Goal: Task Accomplishment & Management: Manage account settings

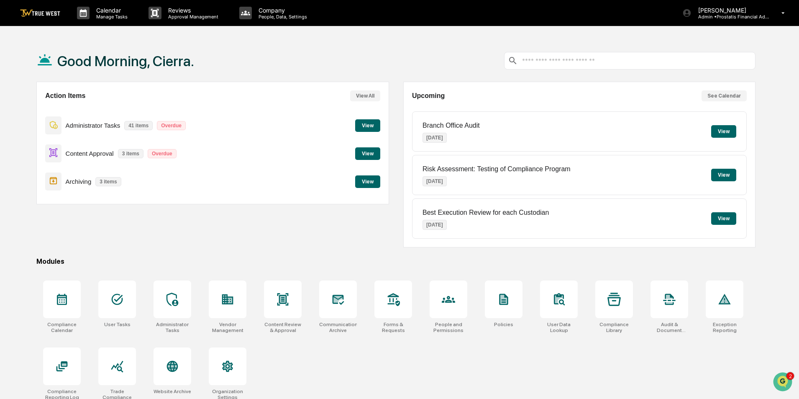
click at [367, 153] on button "View" at bounding box center [367, 153] width 25 height 13
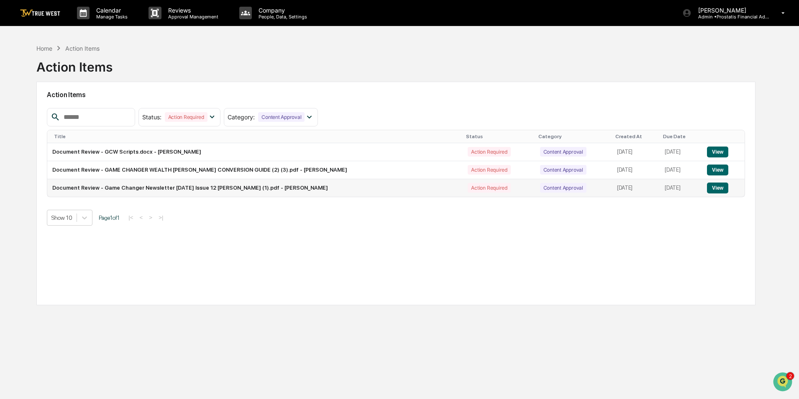
click at [714, 186] on button "View" at bounding box center [717, 187] width 21 height 11
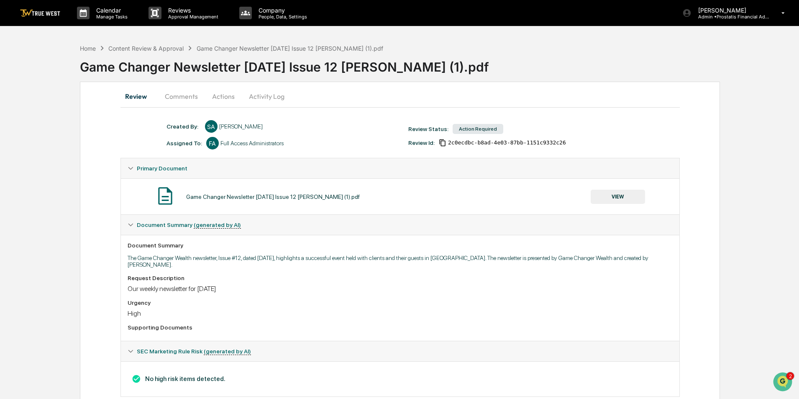
click at [621, 198] on button "VIEW" at bounding box center [617, 196] width 54 height 14
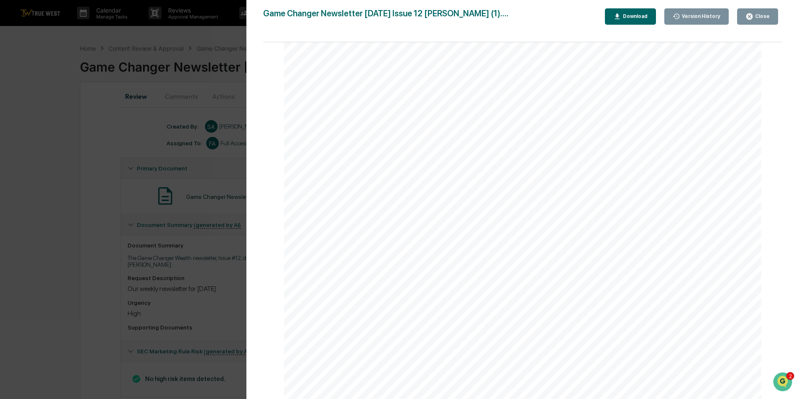
scroll to position [19, 0]
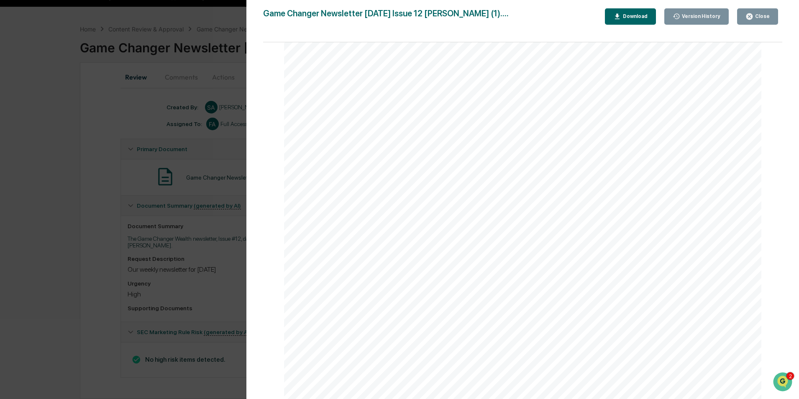
click at [771, 16] on button "Close" at bounding box center [757, 16] width 41 height 16
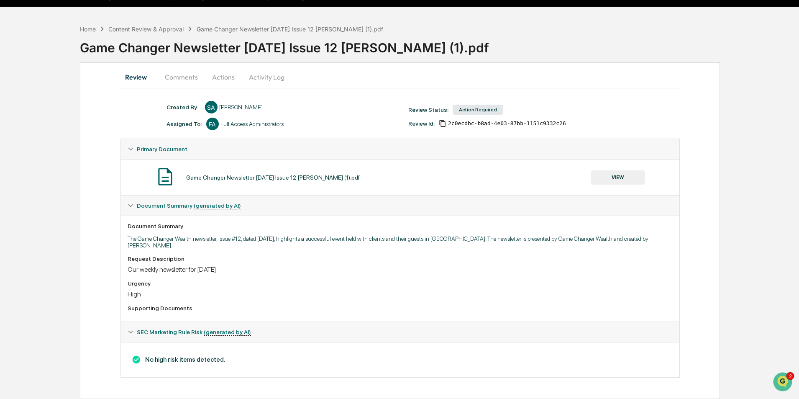
click at [223, 75] on button "Actions" at bounding box center [223, 77] width 38 height 20
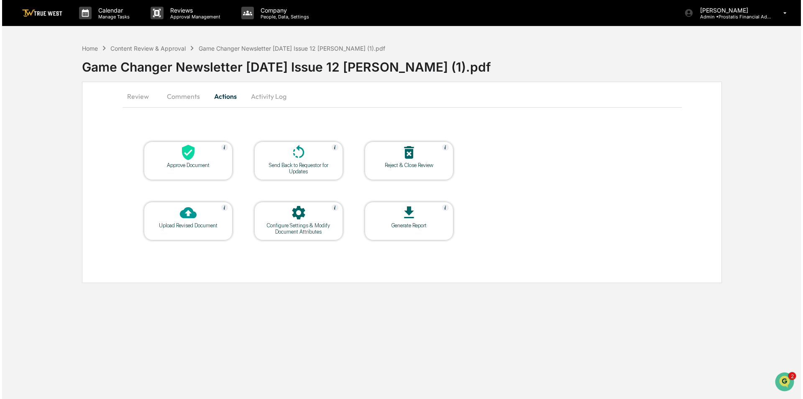
scroll to position [0, 0]
click at [191, 159] on icon at bounding box center [186, 152] width 17 height 17
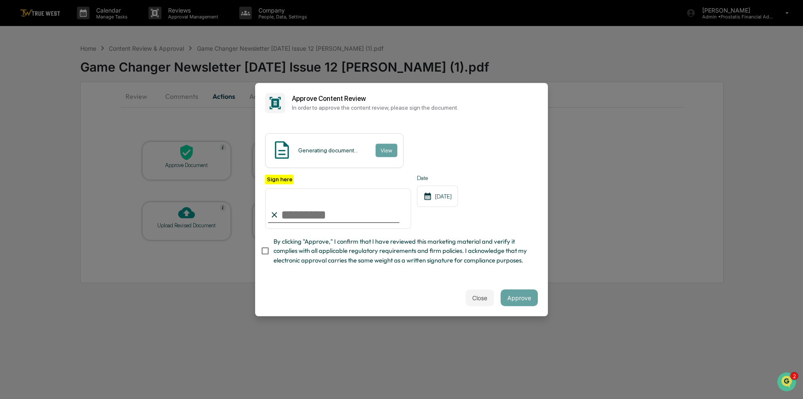
click at [331, 220] on input "Sign here" at bounding box center [338, 208] width 146 height 40
type input "**********"
click at [387, 147] on button "View" at bounding box center [386, 149] width 22 height 13
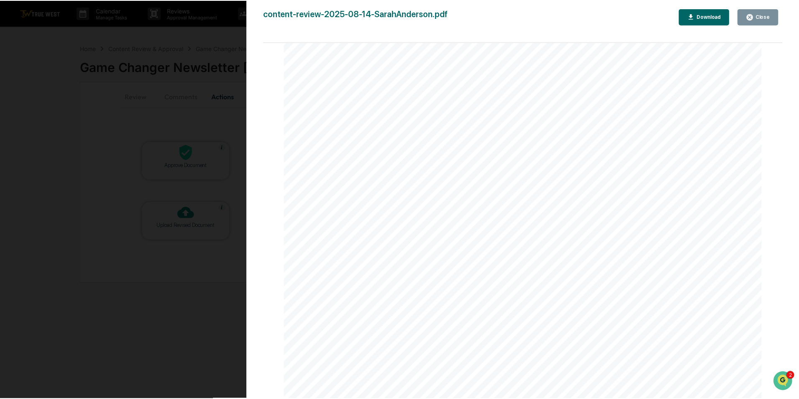
scroll to position [5530, 0]
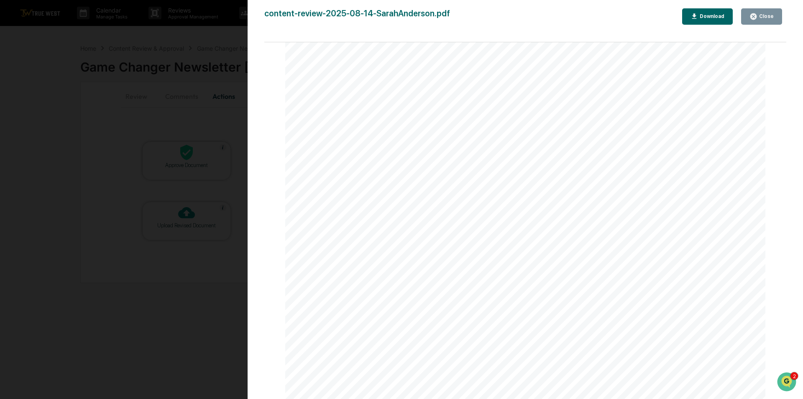
click at [770, 15] on div "Close" at bounding box center [765, 16] width 16 height 6
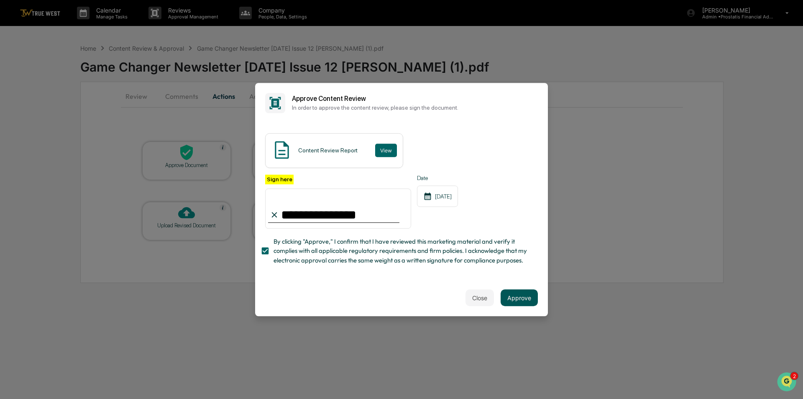
click at [517, 299] on button "Approve" at bounding box center [519, 297] width 37 height 17
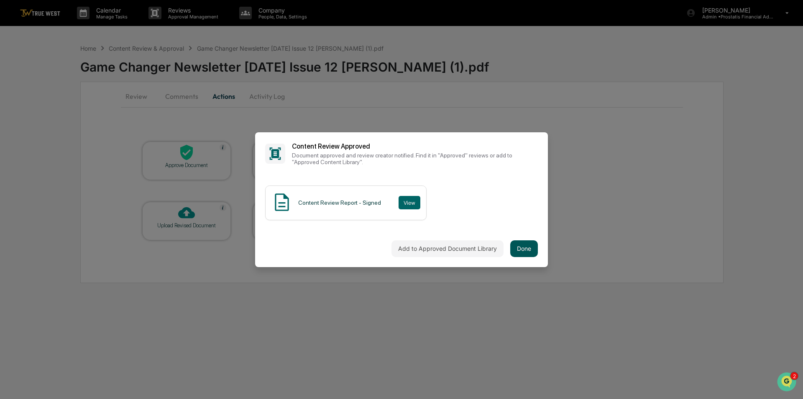
click at [530, 250] on button "Done" at bounding box center [524, 248] width 28 height 17
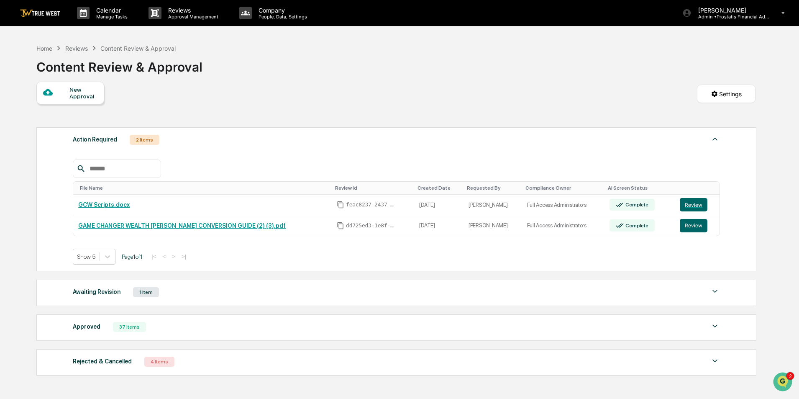
click at [81, 328] on div "Approved" at bounding box center [87, 326] width 28 height 11
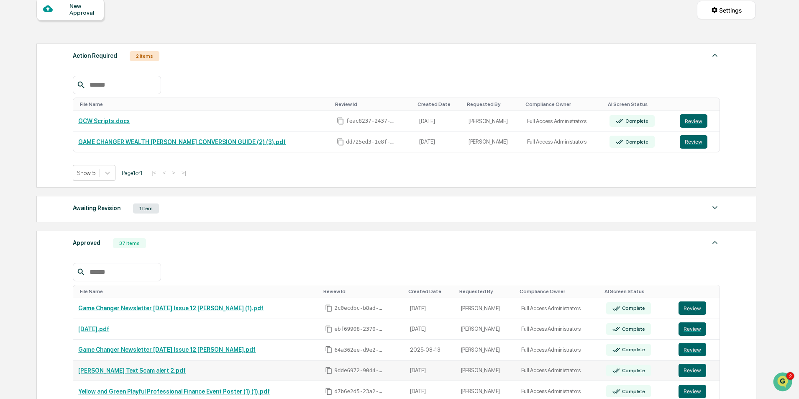
scroll to position [125, 0]
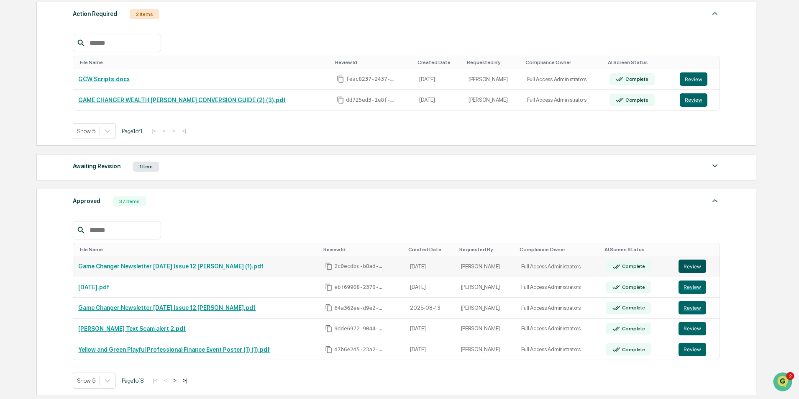
click at [685, 266] on button "Review" at bounding box center [692, 265] width 28 height 13
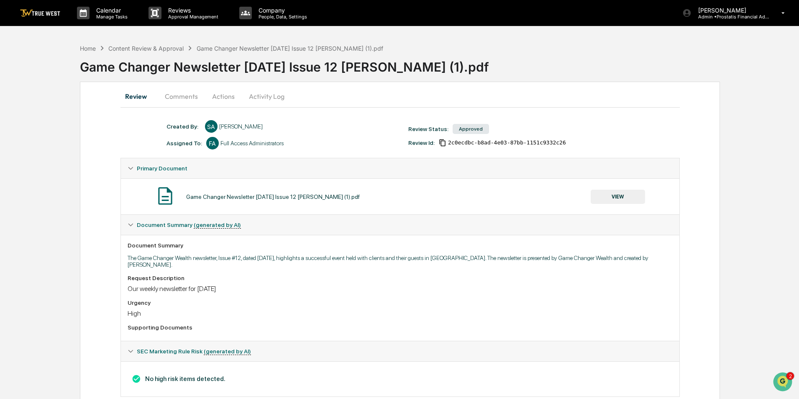
click at [225, 96] on button "Actions" at bounding box center [223, 96] width 38 height 20
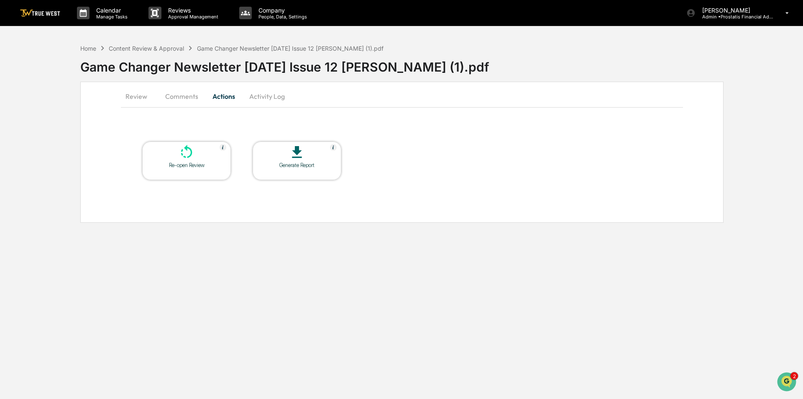
click at [187, 153] on icon at bounding box center [186, 152] width 17 height 17
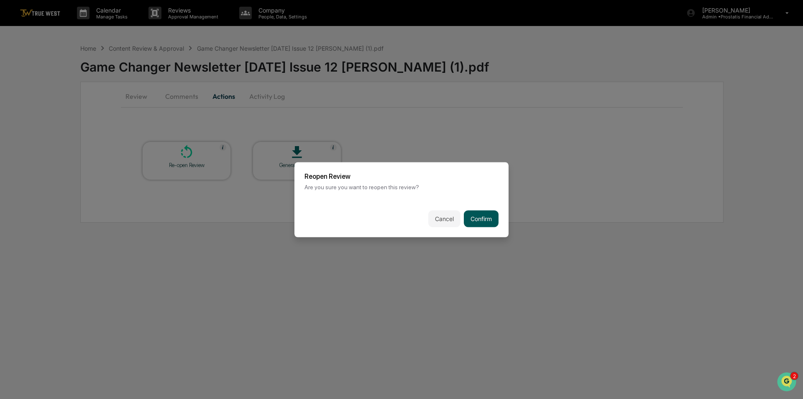
click at [481, 218] on button "Confirm" at bounding box center [481, 218] width 35 height 17
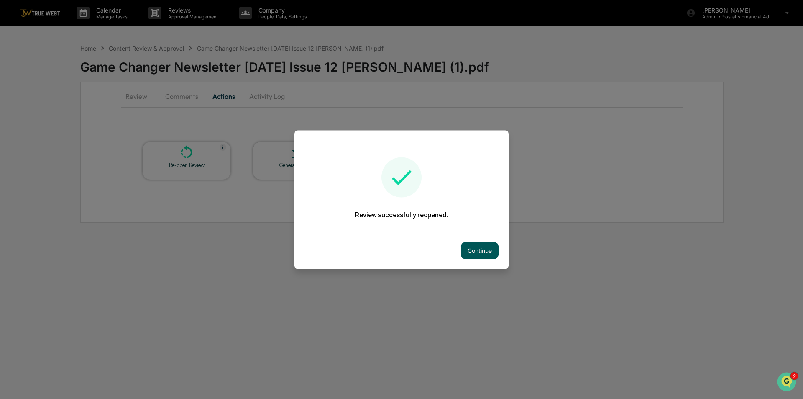
click at [484, 248] on button "Continue" at bounding box center [480, 250] width 38 height 17
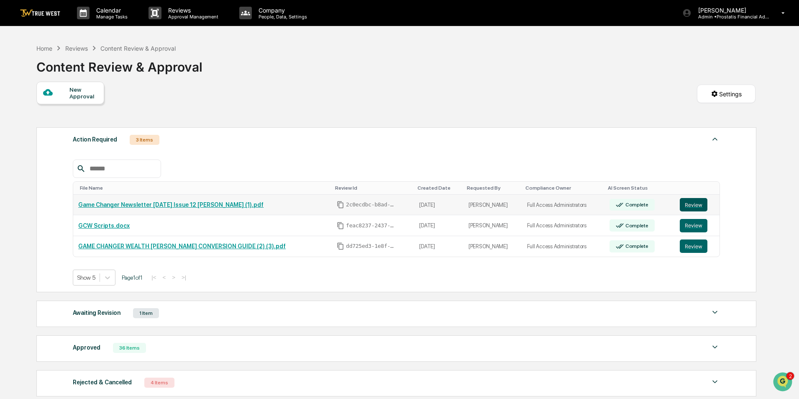
click at [687, 204] on button "Review" at bounding box center [694, 204] width 28 height 13
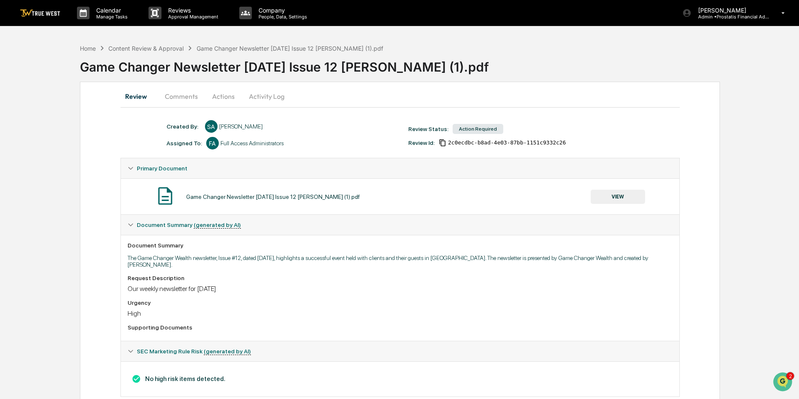
click at [615, 194] on button "VIEW" at bounding box center [617, 196] width 54 height 14
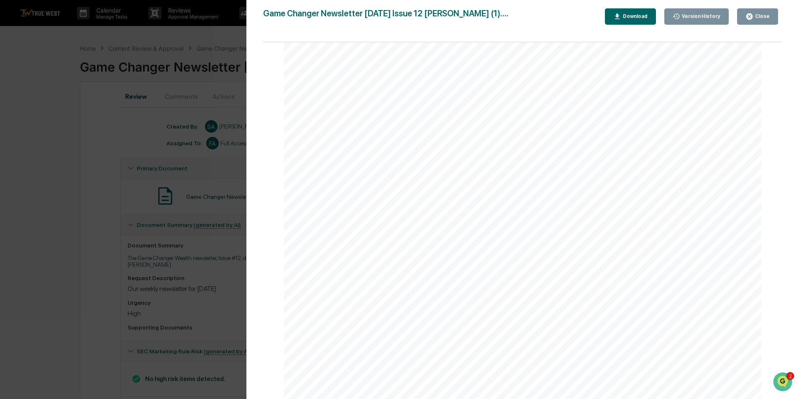
scroll to position [4630, 0]
click at [764, 12] on button "Close" at bounding box center [757, 16] width 41 height 16
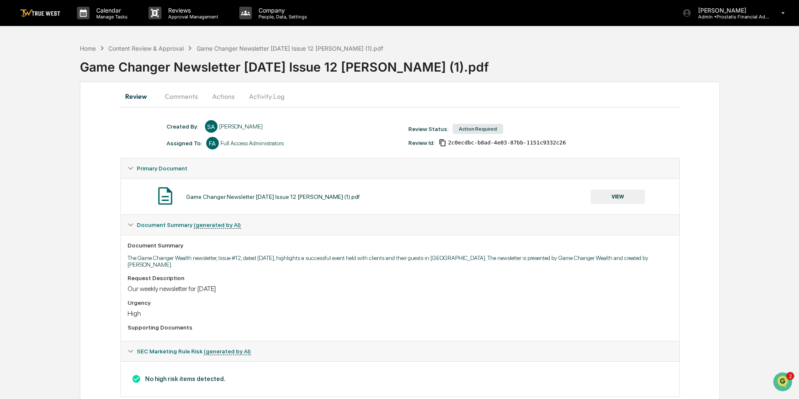
click at [226, 95] on button "Actions" at bounding box center [223, 96] width 38 height 20
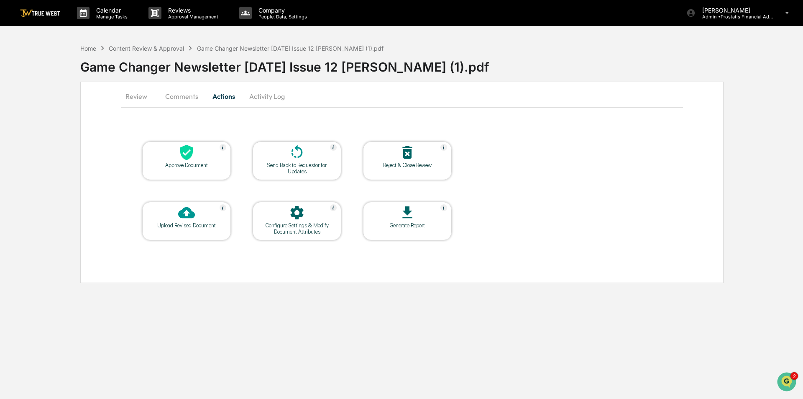
click at [271, 163] on div "Send Back to Requestor for Updates" at bounding box center [296, 168] width 75 height 13
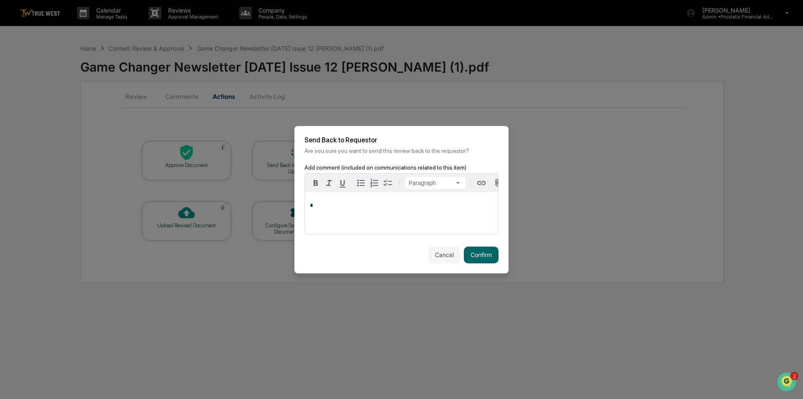
click at [346, 195] on div "*" at bounding box center [401, 213] width 193 height 42
click at [483, 258] on button "Confirm" at bounding box center [481, 254] width 35 height 17
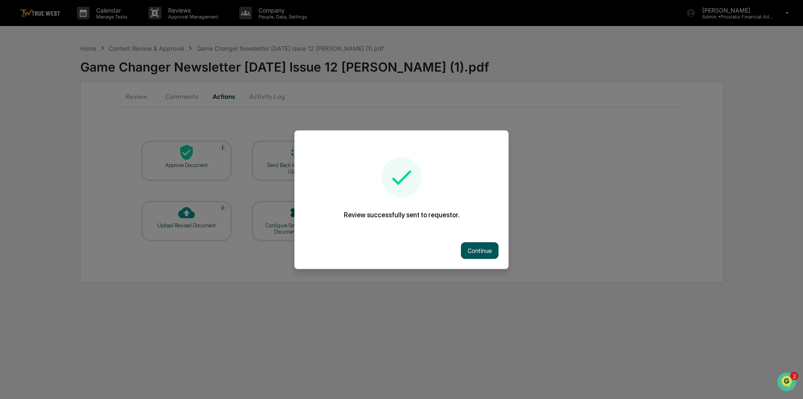
click at [481, 250] on button "Continue" at bounding box center [480, 250] width 38 height 17
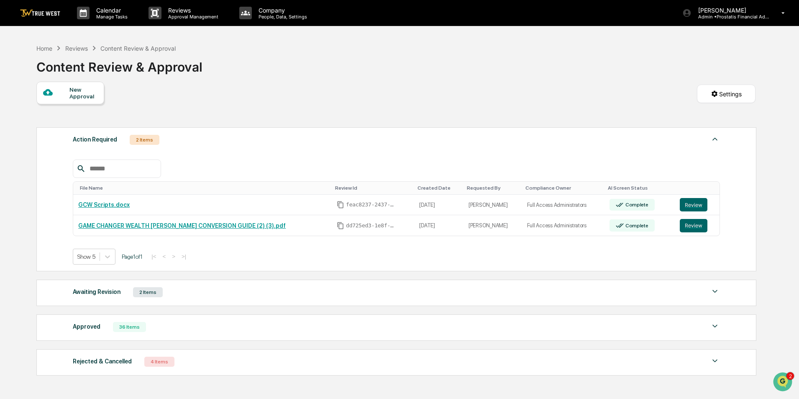
scroll to position [53, 0]
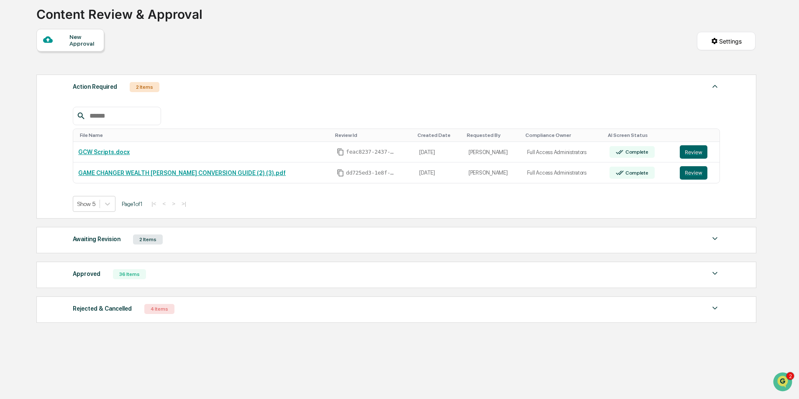
click at [172, 238] on div "Awaiting Revision 2 Items" at bounding box center [396, 239] width 647 height 12
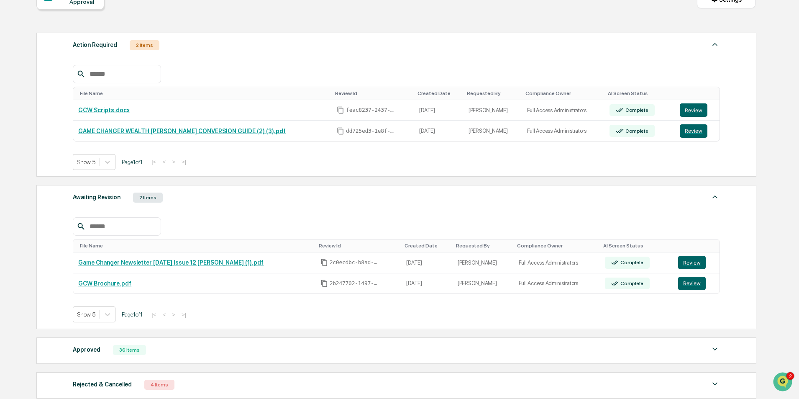
scroll to position [136, 0]
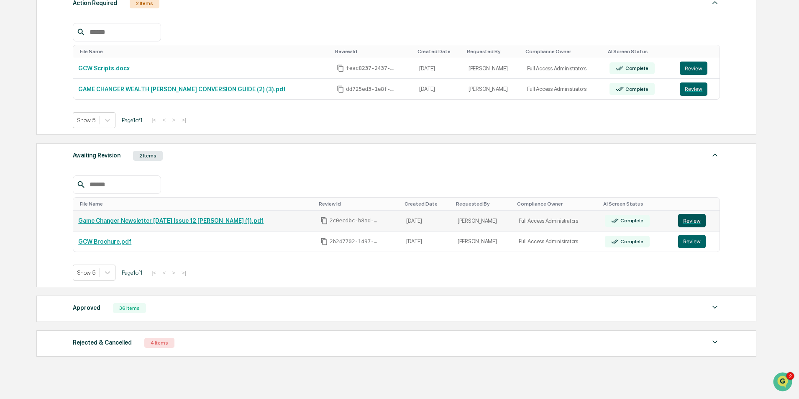
click at [686, 218] on button "Review" at bounding box center [692, 220] width 28 height 13
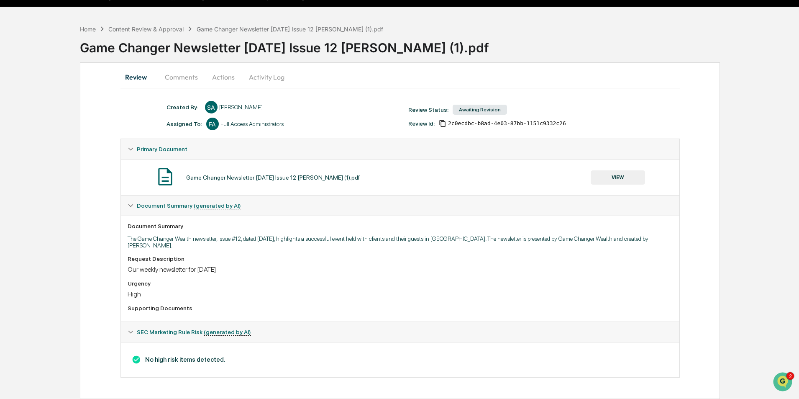
click at [629, 178] on button "VIEW" at bounding box center [617, 177] width 54 height 14
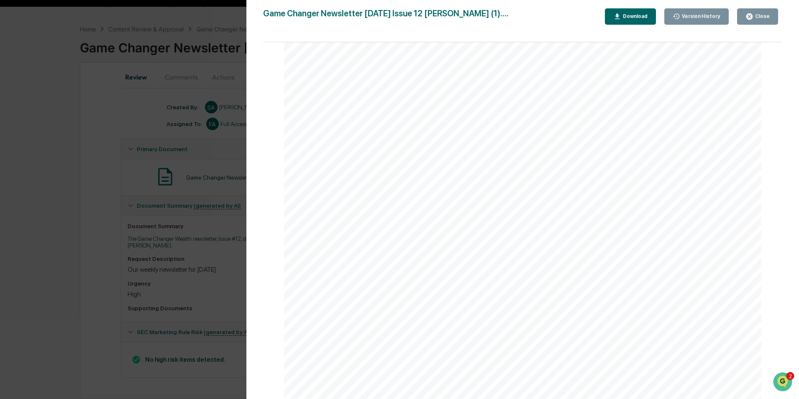
scroll to position [4672, 0]
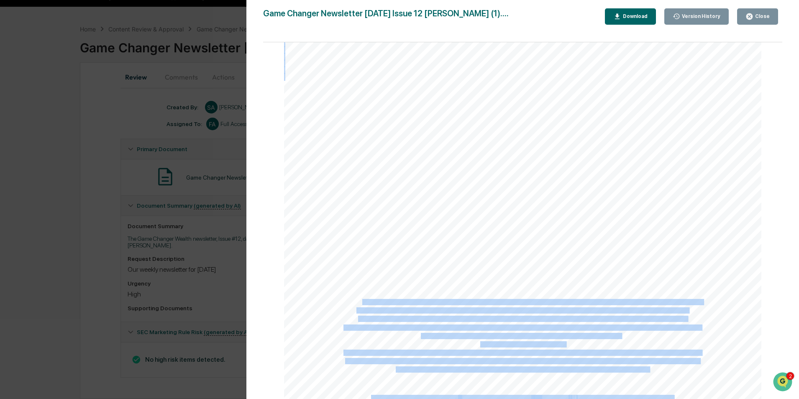
drag, startPoint x: 654, startPoint y: 370, endPoint x: 361, endPoint y: 301, distance: 301.1
click at [392, 300] on span "in this electronic message. If you are not the intended recipient, you are here…" at bounding box center [522, 301] width 360 height 5
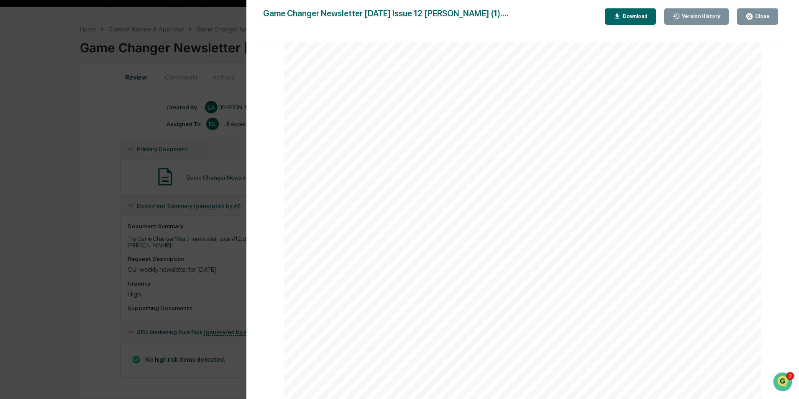
drag, startPoint x: 364, startPoint y: 277, endPoint x: 567, endPoint y: 306, distance: 204.9
drag, startPoint x: 759, startPoint y: 17, endPoint x: 209, endPoint y: 38, distance: 549.9
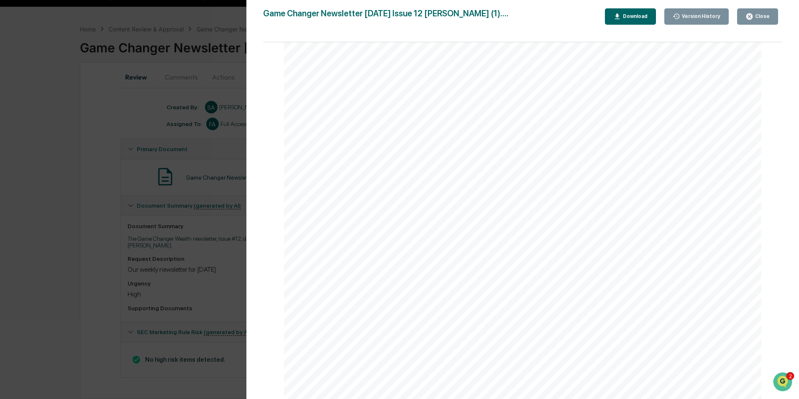
click at [759, 17] on div "Close" at bounding box center [761, 16] width 16 height 6
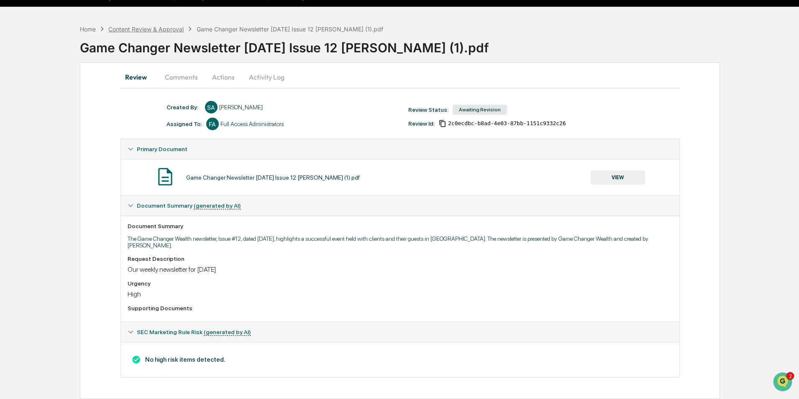
click at [160, 29] on div "Content Review & Approval" at bounding box center [145, 29] width 75 height 7
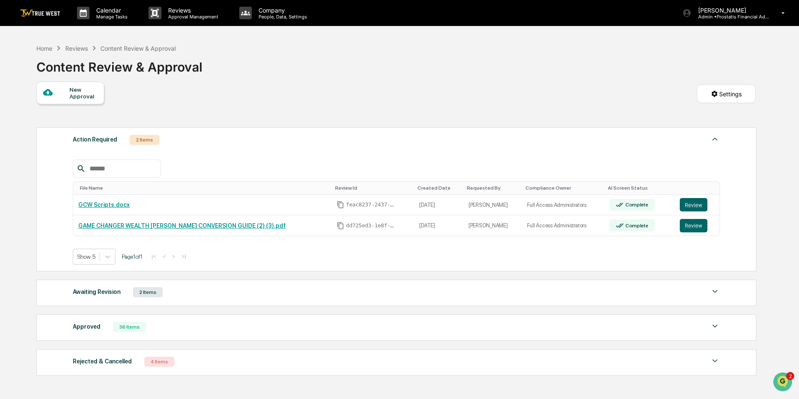
click at [186, 292] on div "Awaiting Revision 2 Items" at bounding box center [396, 292] width 647 height 12
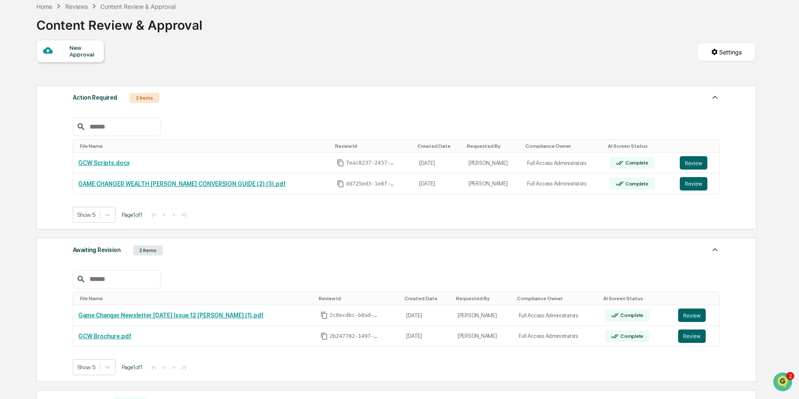
scroll to position [84, 0]
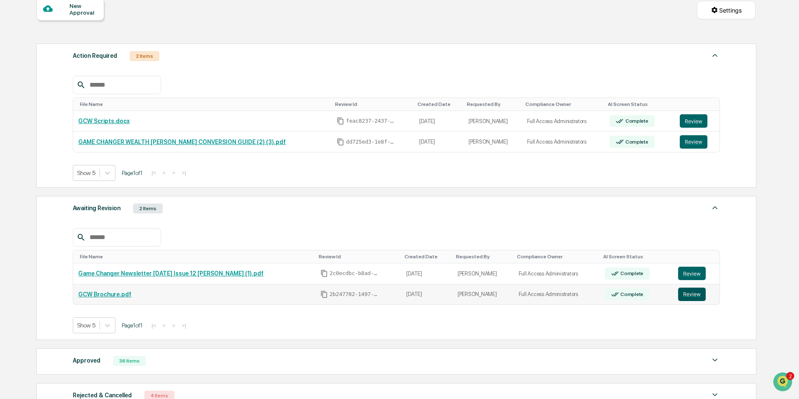
click at [688, 294] on button "Review" at bounding box center [692, 293] width 28 height 13
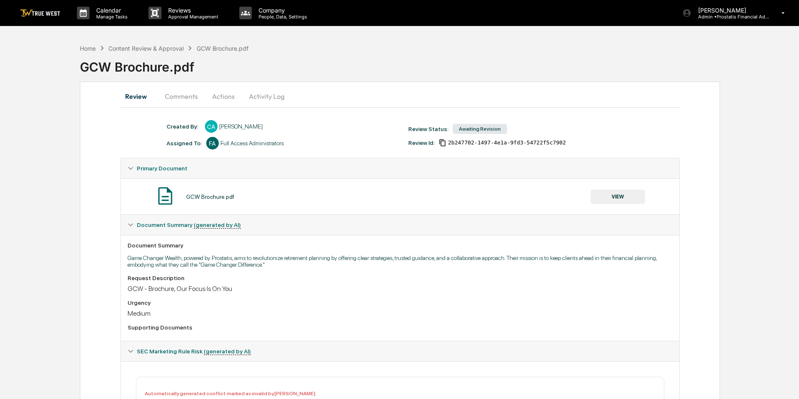
click at [224, 96] on button "Actions" at bounding box center [223, 96] width 38 height 20
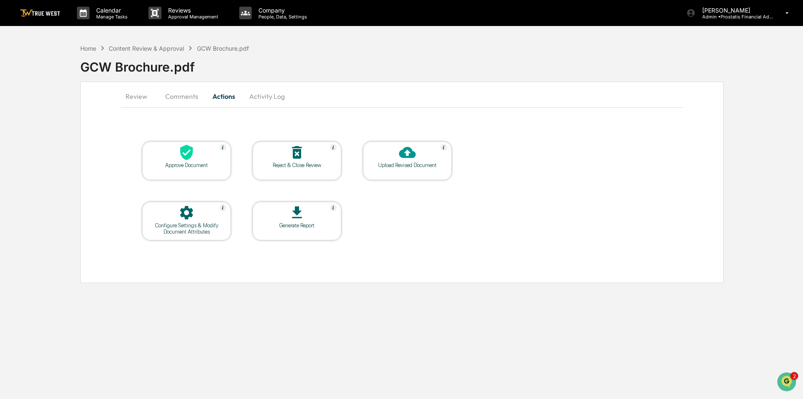
click at [434, 158] on div at bounding box center [407, 153] width 84 height 18
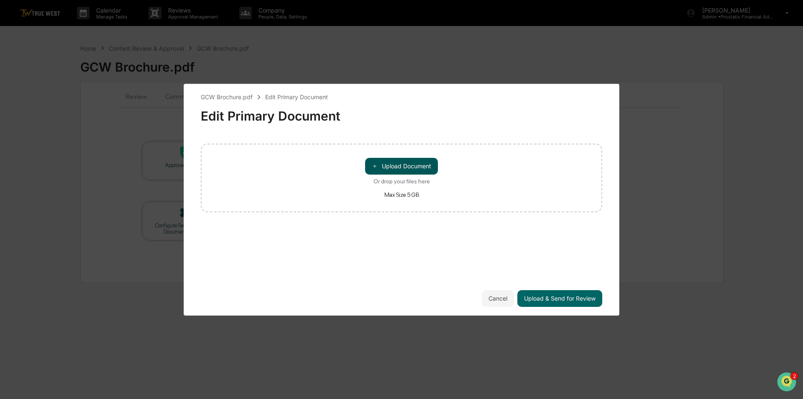
click at [408, 162] on button "＋ Upload Document" at bounding box center [401, 166] width 73 height 17
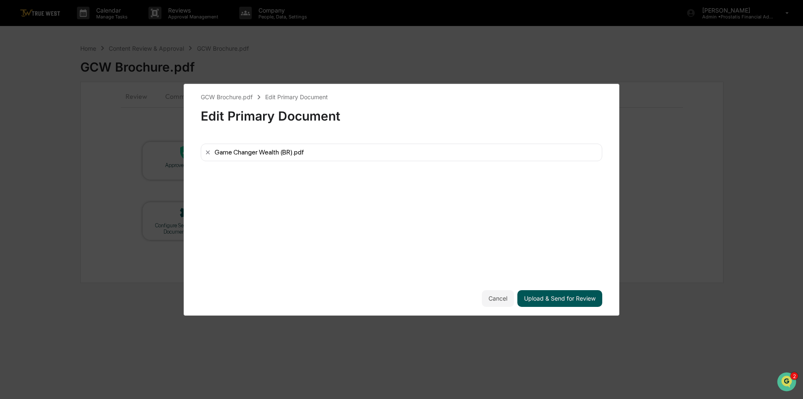
click at [542, 301] on button "Upload & Send for Review" at bounding box center [559, 298] width 85 height 17
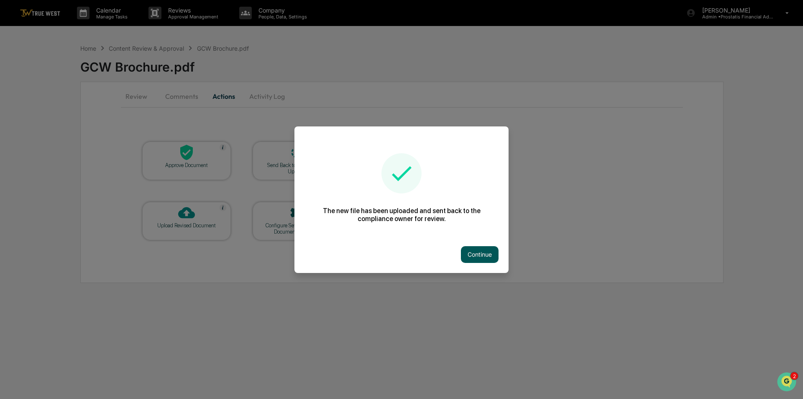
click at [480, 257] on button "Continue" at bounding box center [480, 254] width 38 height 17
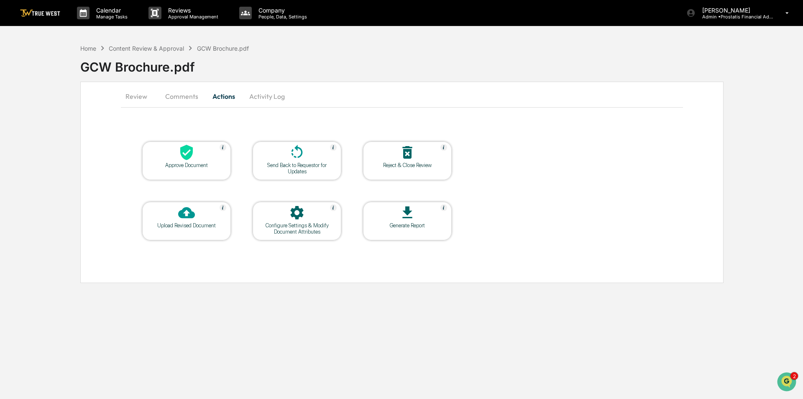
click at [140, 95] on button "Review" at bounding box center [140, 96] width 38 height 20
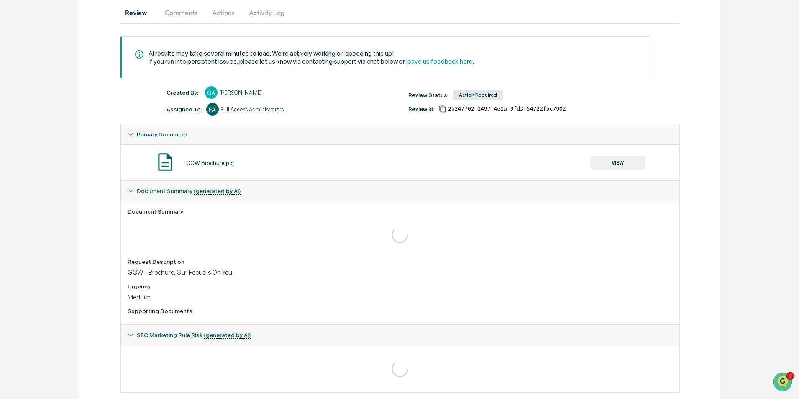
scroll to position [99, 0]
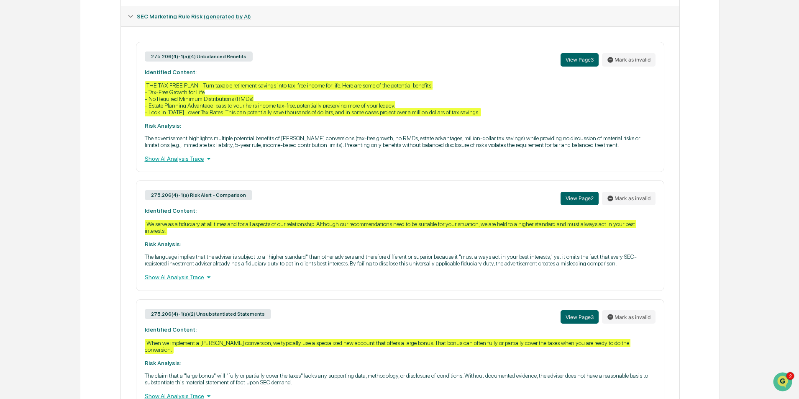
scroll to position [375, 0]
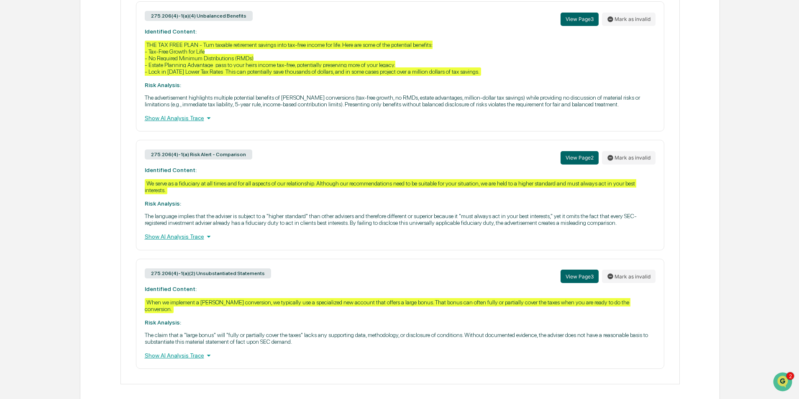
click at [183, 118] on div "Show AI Analysis Trace" at bounding box center [400, 117] width 511 height 9
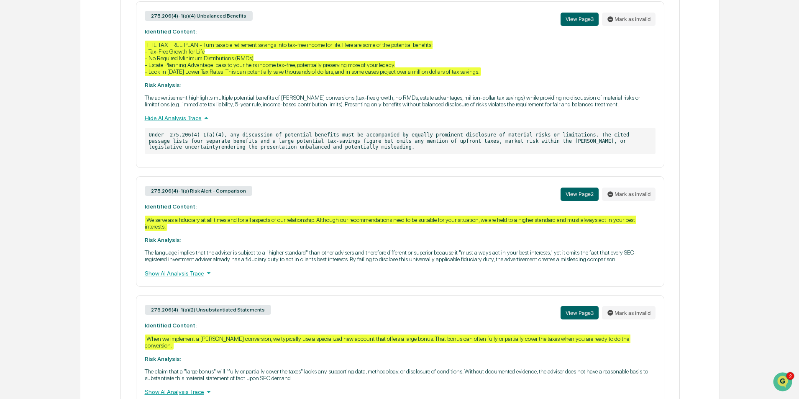
scroll to position [411, 0]
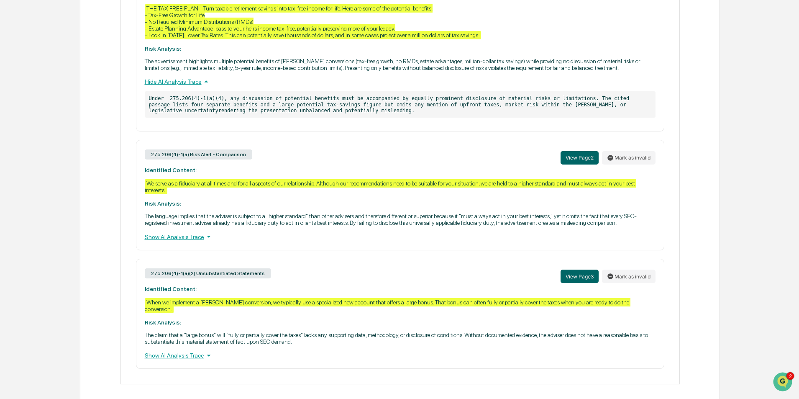
click at [188, 350] on div "Show AI Analysis Trace" at bounding box center [400, 354] width 511 height 9
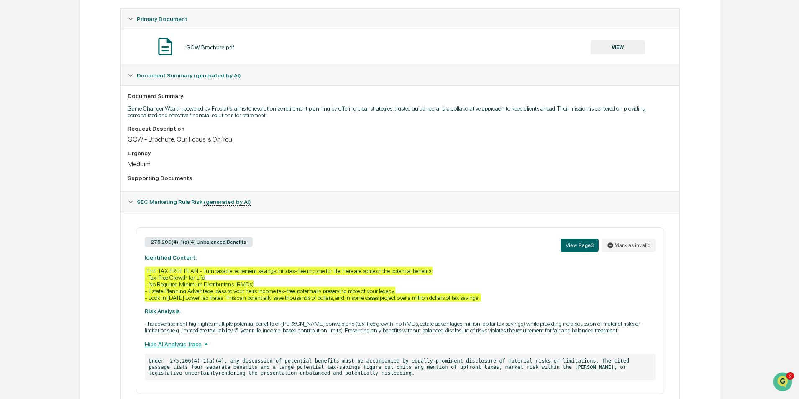
scroll to position [0, 0]
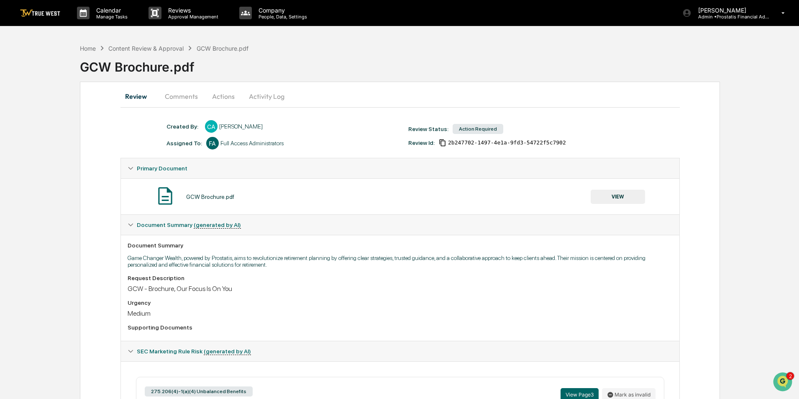
click at [269, 92] on button "Activity Log" at bounding box center [266, 96] width 49 height 20
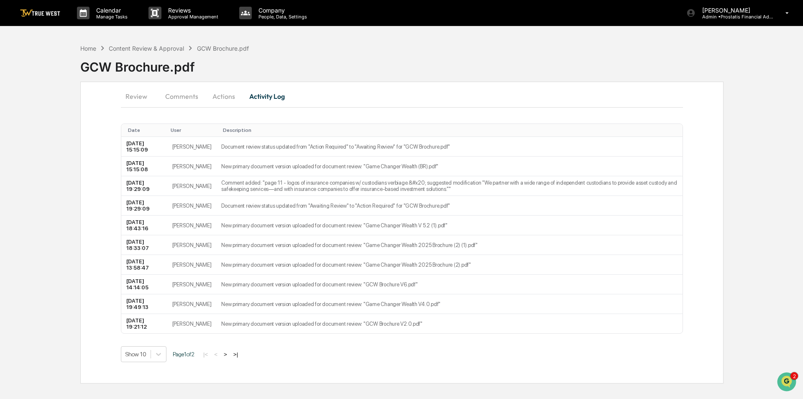
click at [220, 97] on button "Actions" at bounding box center [224, 96] width 38 height 20
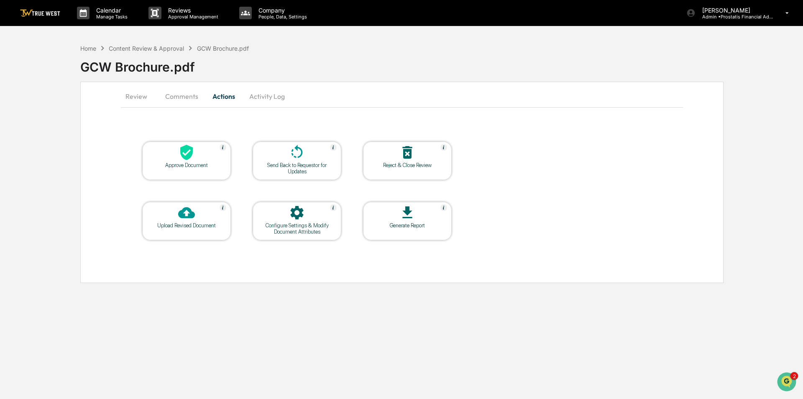
click at [309, 224] on div "Configure Settings & Modify Document Attributes" at bounding box center [296, 228] width 75 height 13
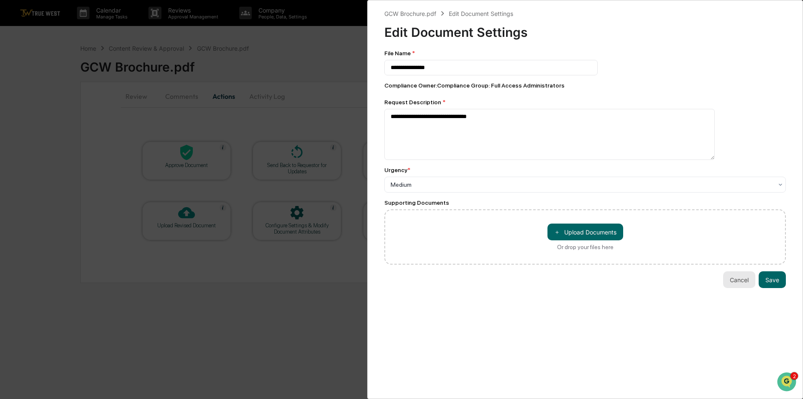
click at [728, 281] on button "Cancel" at bounding box center [739, 279] width 32 height 17
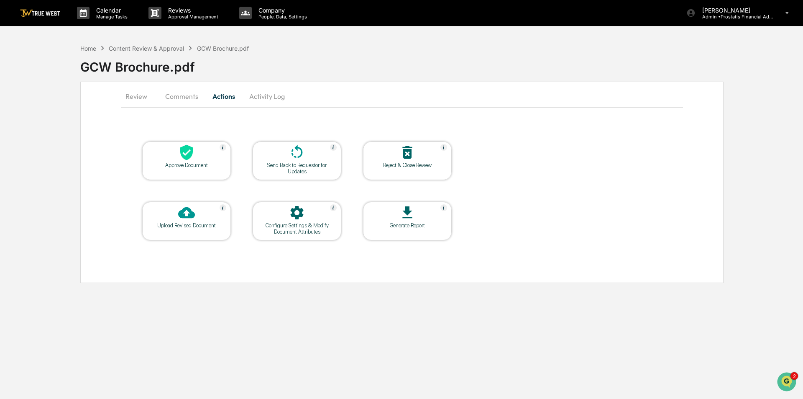
click at [270, 98] on button "Activity Log" at bounding box center [267, 96] width 49 height 20
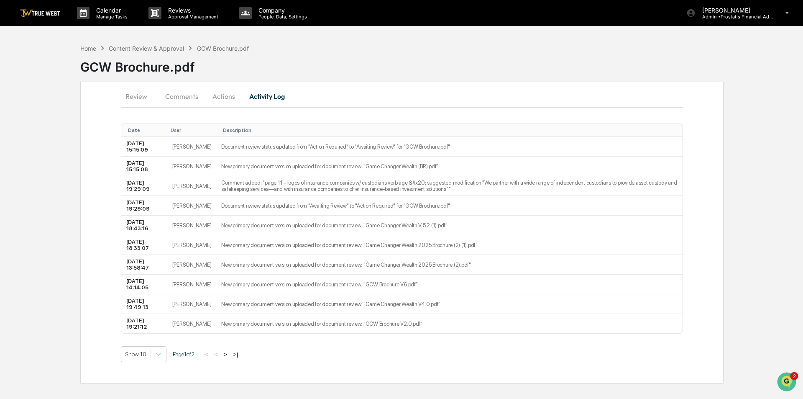
click at [227, 95] on button "Actions" at bounding box center [224, 96] width 38 height 20
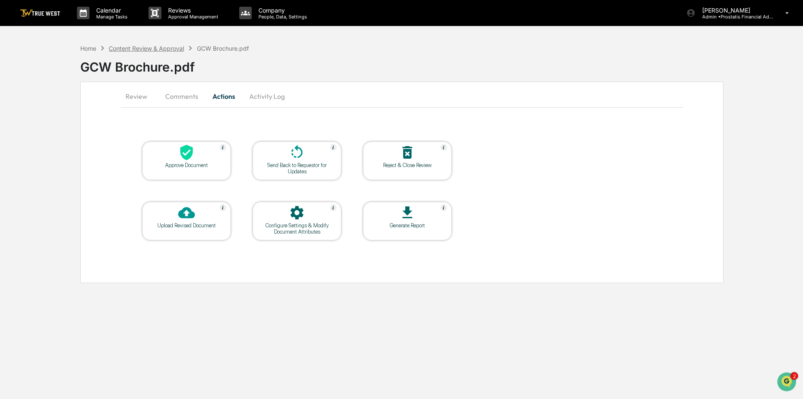
click at [153, 46] on div "Content Review & Approval" at bounding box center [146, 48] width 75 height 7
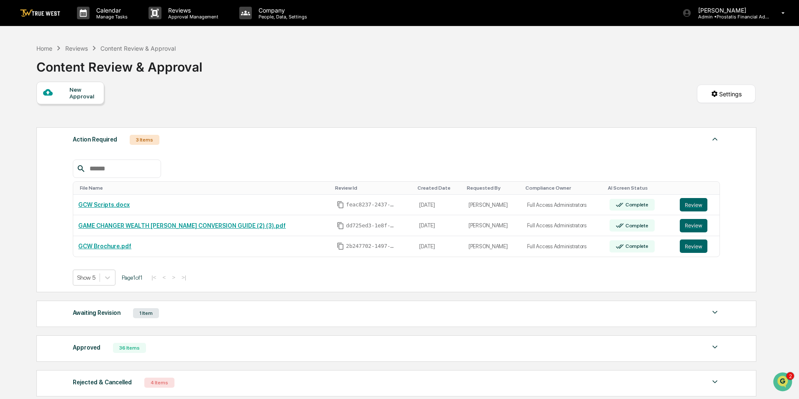
scroll to position [42, 0]
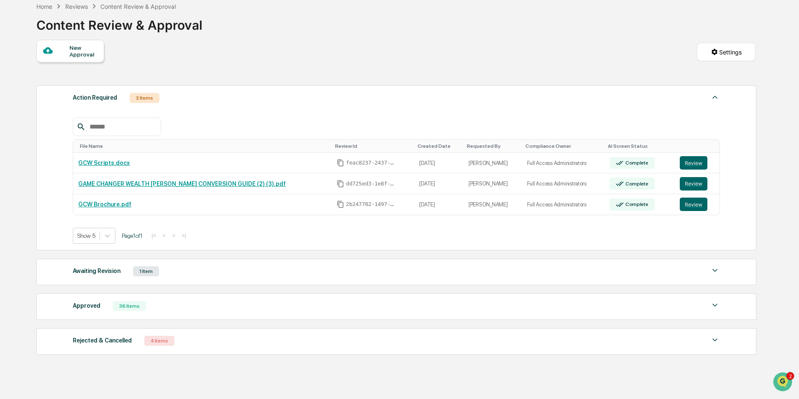
click at [198, 273] on div "Awaiting Revision 1 Item" at bounding box center [396, 271] width 647 height 12
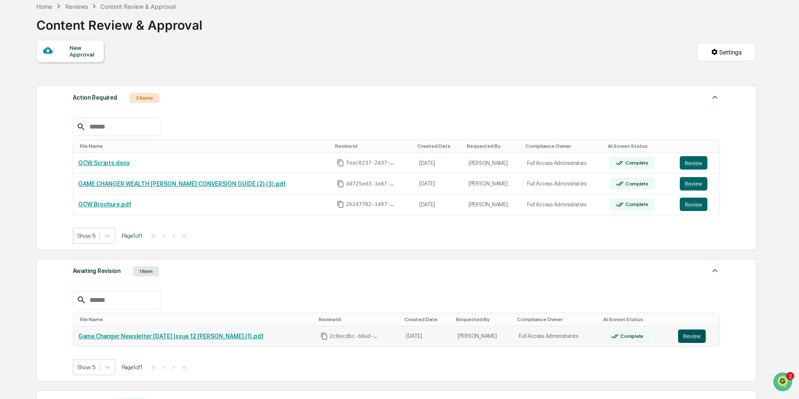
click at [696, 333] on button "Review" at bounding box center [692, 335] width 28 height 13
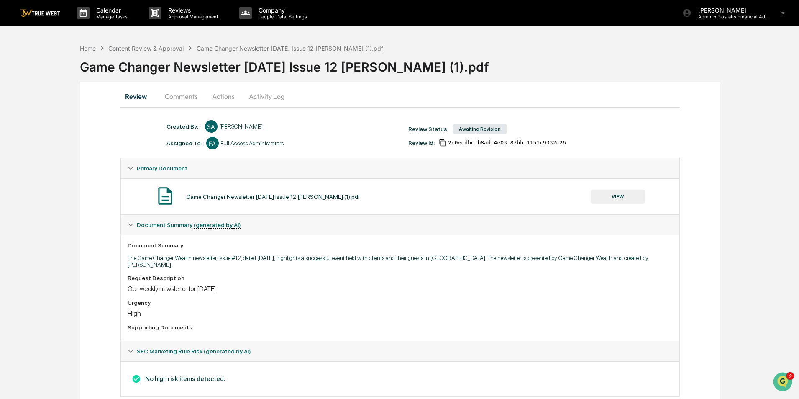
click at [227, 96] on button "Actions" at bounding box center [223, 96] width 38 height 20
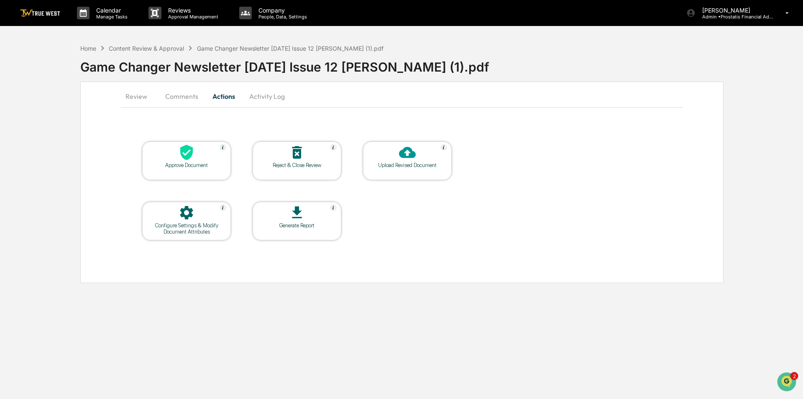
click at [182, 158] on icon at bounding box center [186, 152] width 17 height 17
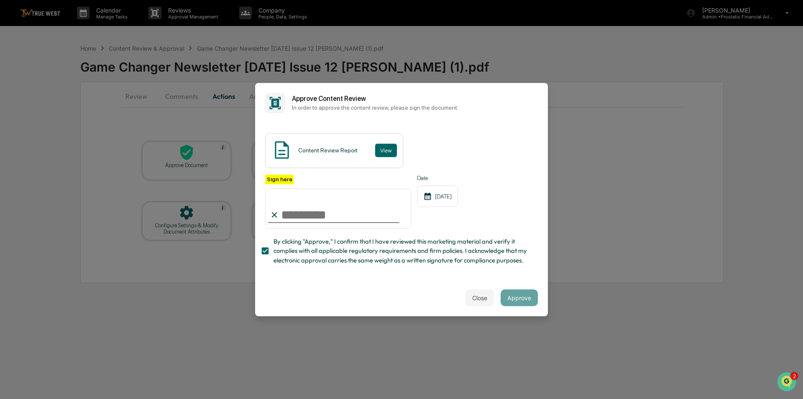
click at [304, 215] on input "Sign here" at bounding box center [338, 208] width 146 height 40
type input "**********"
click at [378, 151] on button "View" at bounding box center [386, 149] width 22 height 13
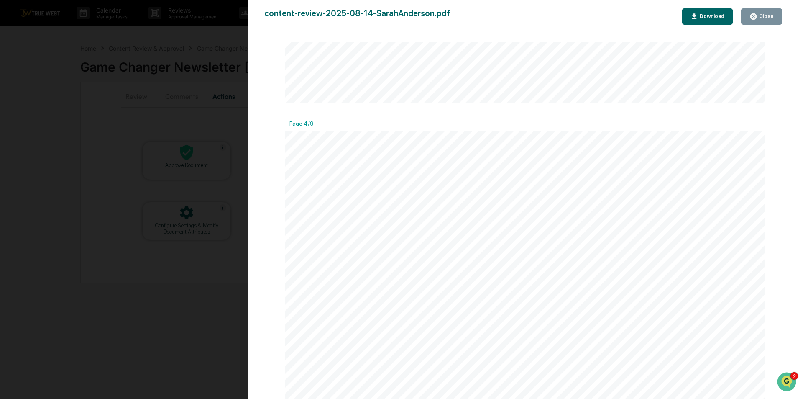
scroll to position [1641, 0]
click at [771, 16] on div "Close" at bounding box center [765, 16] width 16 height 6
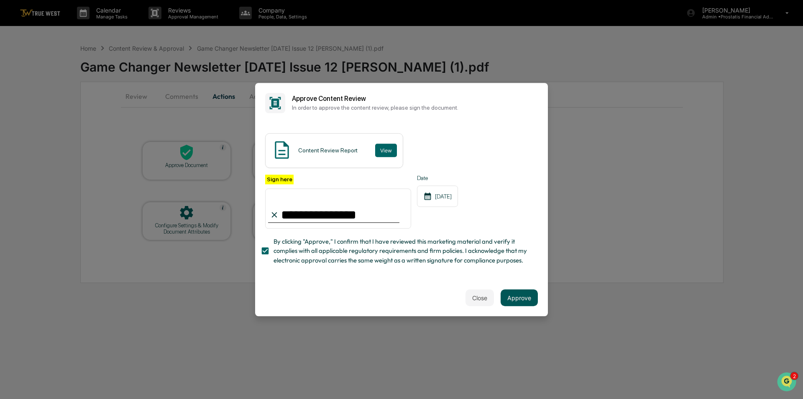
click at [521, 299] on button "Approve" at bounding box center [519, 297] width 37 height 17
